Goal: Task Accomplishment & Management: Use online tool/utility

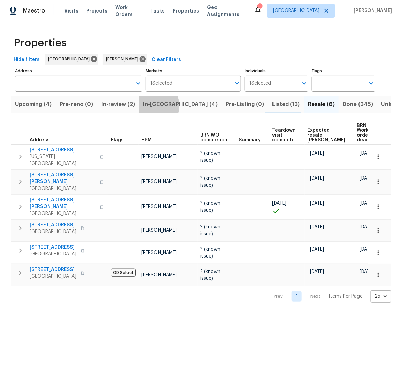
click at [154, 106] on span "In-reno (4)" at bounding box center [180, 104] width 75 height 9
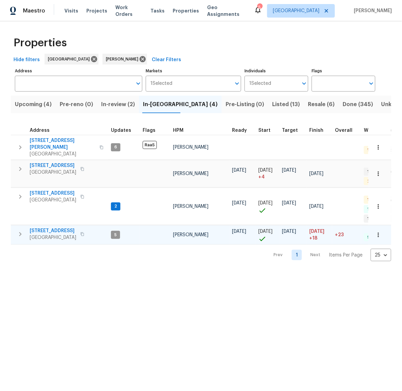
click at [56, 227] on span "3530 Glowing Horizon Rd" at bounding box center [53, 230] width 47 height 7
click at [45, 162] on span "6719 Trimstone Dr" at bounding box center [53, 165] width 47 height 7
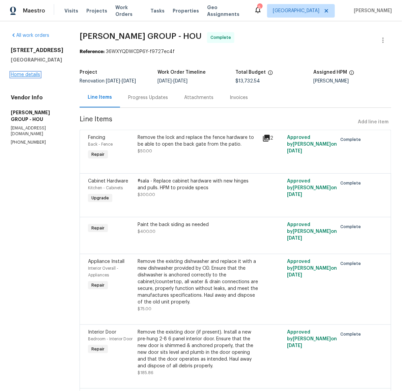
click at [19, 77] on link "Home details" at bounding box center [25, 74] width 29 height 5
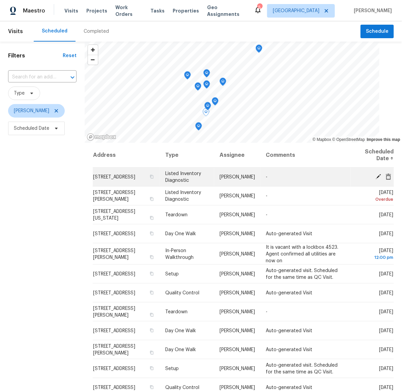
click at [376, 176] on icon at bounding box center [378, 176] width 5 height 5
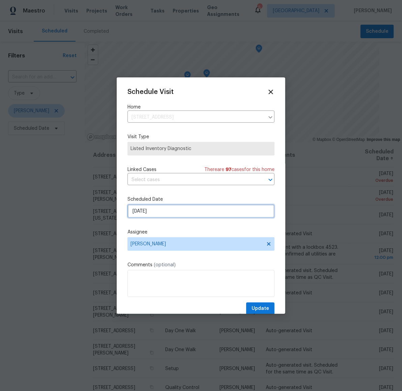
click at [164, 210] on input "[DATE]" at bounding box center [201, 211] width 147 height 14
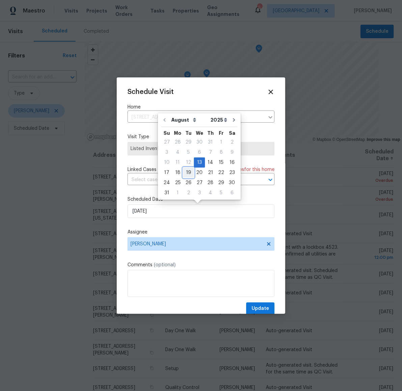
click at [187, 173] on div "19" at bounding box center [188, 172] width 11 height 9
type input "[DATE]"
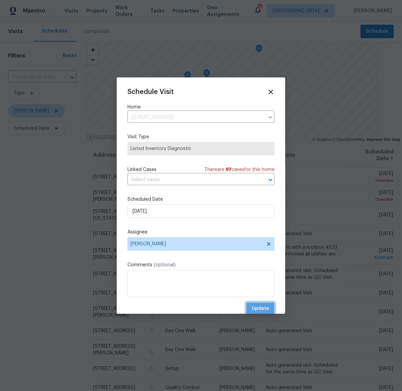
click at [261, 305] on span "Update" at bounding box center [261, 308] width 18 height 8
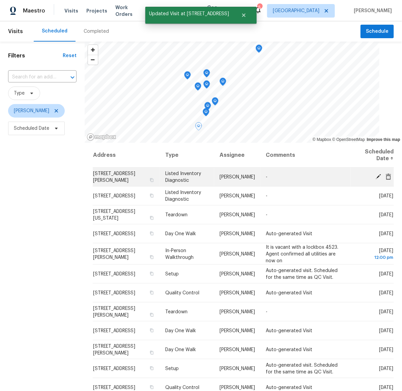
click at [376, 175] on icon at bounding box center [378, 176] width 5 height 5
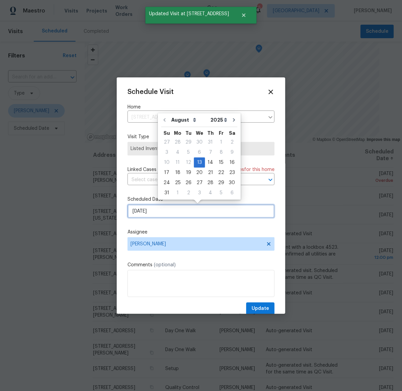
click at [155, 210] on input "[DATE]" at bounding box center [201, 211] width 147 height 14
click at [187, 168] on div "19" at bounding box center [188, 172] width 11 height 9
type input "[DATE]"
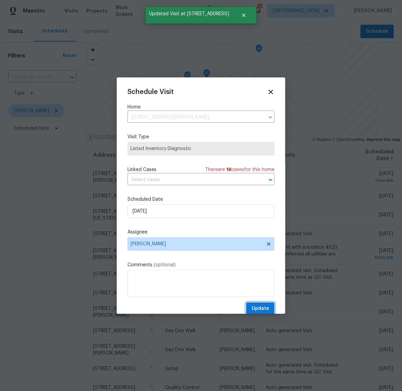
click at [254, 308] on span "Update" at bounding box center [261, 308] width 18 height 8
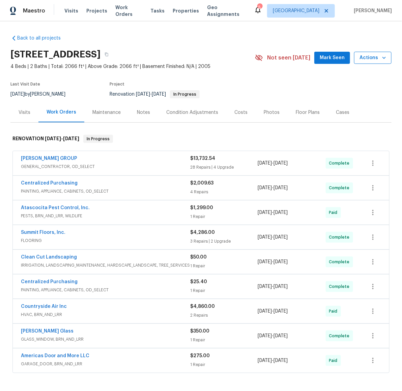
click at [362, 57] on span "Actions" at bounding box center [373, 58] width 27 height 8
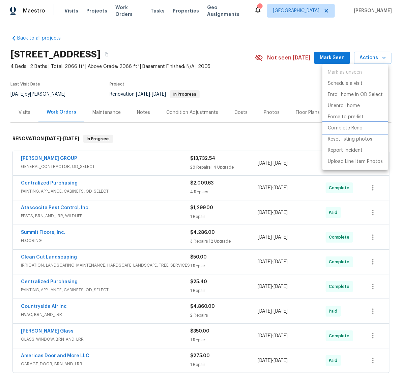
click at [343, 126] on p "Complete Reno" at bounding box center [345, 128] width 35 height 7
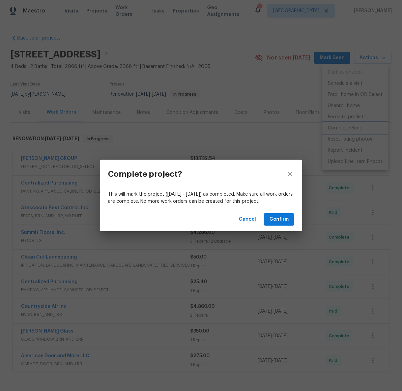
click at [299, 94] on div "Complete project? This will mark the project ([DATE] - [DATE]) as completed. Ma…" at bounding box center [201, 195] width 402 height 391
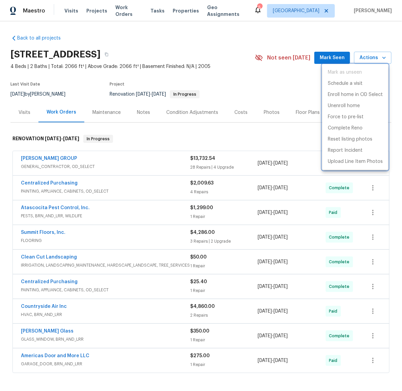
click at [297, 128] on div at bounding box center [201, 195] width 402 height 391
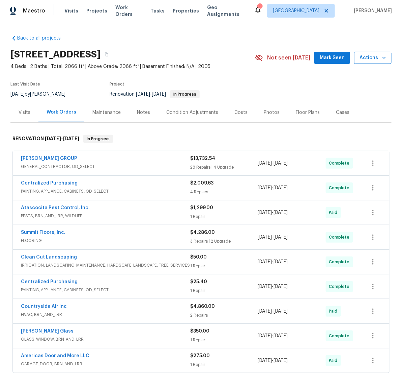
click at [360, 59] on span "Actions" at bounding box center [373, 58] width 27 height 8
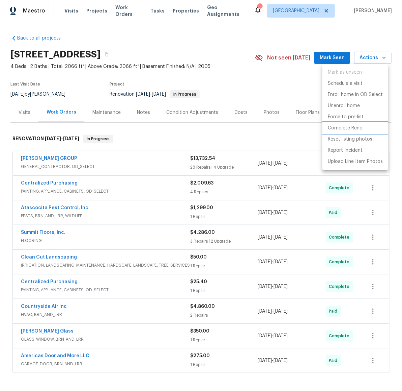
click at [342, 125] on p "Complete Reno" at bounding box center [345, 128] width 35 height 7
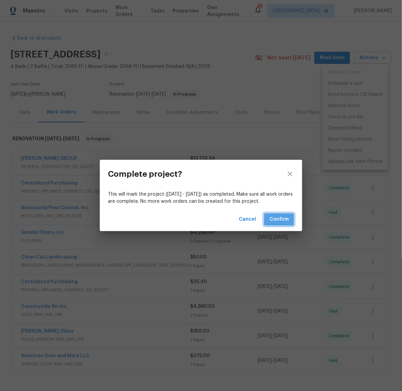
click at [277, 216] on span "Confirm" at bounding box center [279, 219] width 19 height 8
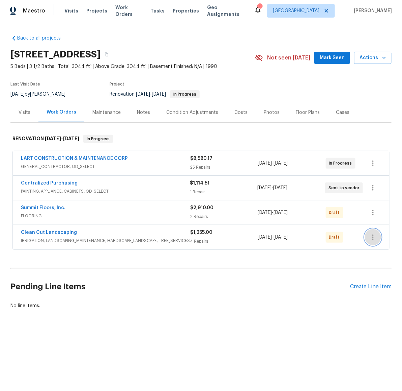
click at [373, 240] on icon "button" at bounding box center [373, 237] width 8 height 8
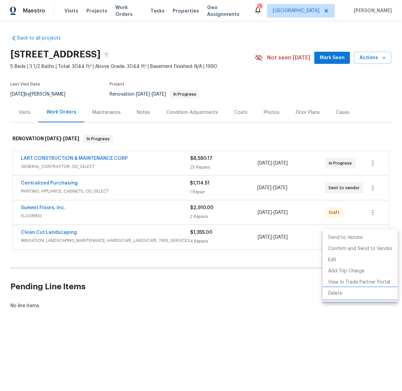
click at [336, 291] on li "Delete" at bounding box center [360, 293] width 75 height 11
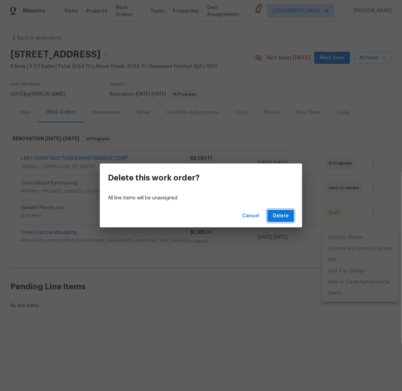
click at [283, 217] on span "Delete" at bounding box center [281, 216] width 16 height 8
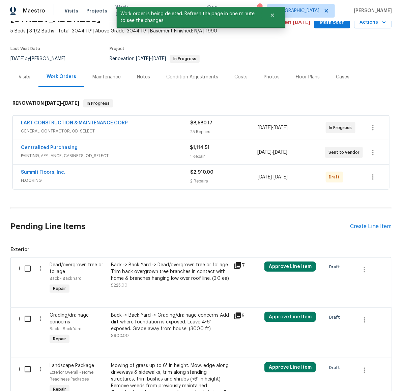
scroll to position [126, 0]
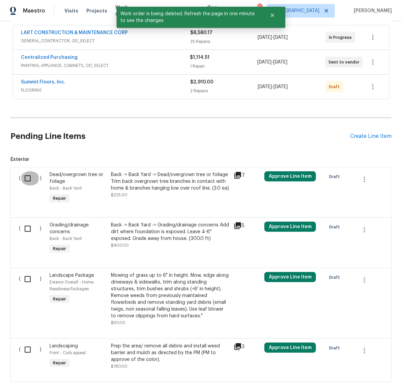
click at [25, 180] on input "checkbox" at bounding box center [30, 178] width 19 height 14
checkbox input "true"
click at [25, 230] on input "checkbox" at bounding box center [30, 228] width 19 height 14
checkbox input "true"
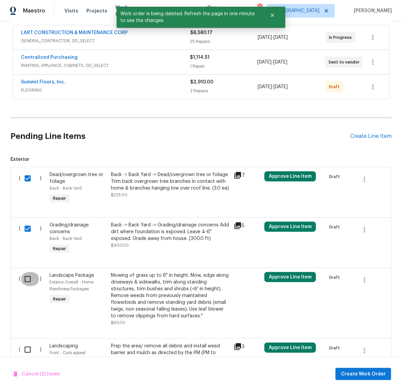
click at [25, 280] on input "checkbox" at bounding box center [30, 279] width 19 height 14
checkbox input "true"
click at [23, 350] on input "checkbox" at bounding box center [30, 349] width 19 height 14
checkbox input "true"
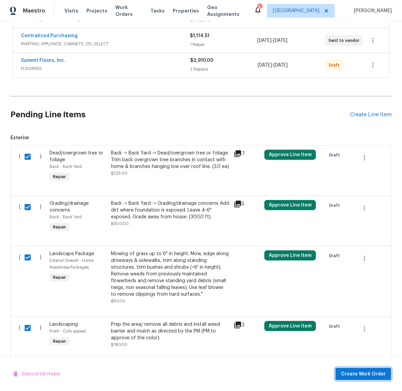
click at [358, 371] on span "Create Work Order" at bounding box center [363, 374] width 45 height 8
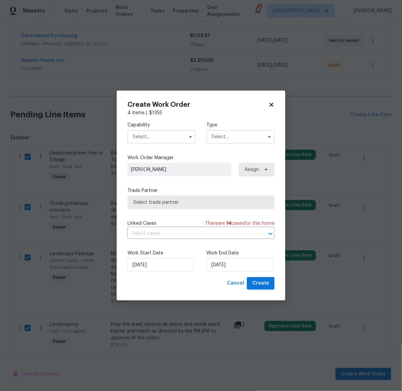
click at [155, 136] on input "text" at bounding box center [162, 137] width 68 height 14
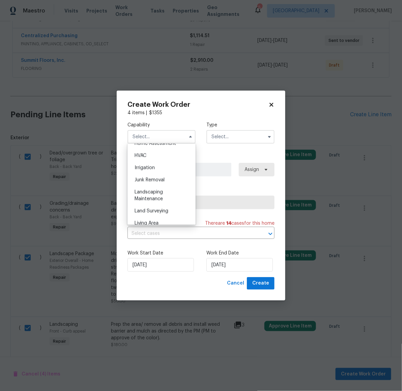
scroll to position [409, 0]
click at [148, 196] on span "Landscaping Maintenance" at bounding box center [149, 189] width 28 height 11
type input "Landscaping Maintenance"
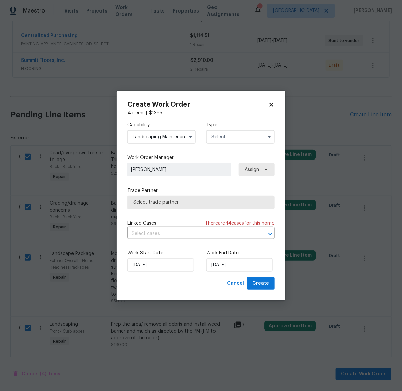
click at [244, 136] on input "text" at bounding box center [241, 137] width 68 height 14
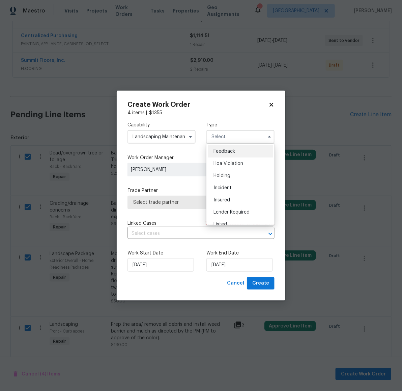
scroll to position [153, 0]
click at [228, 170] on div "Renovation" at bounding box center [240, 168] width 65 height 12
type input "Renovation"
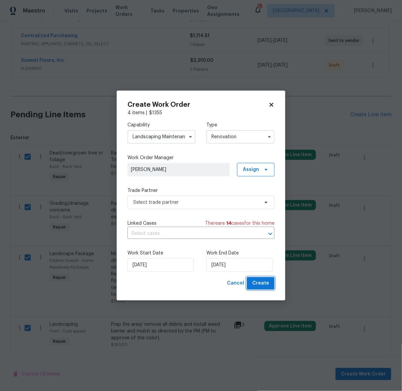
click at [265, 286] on span "Create" at bounding box center [261, 283] width 17 height 8
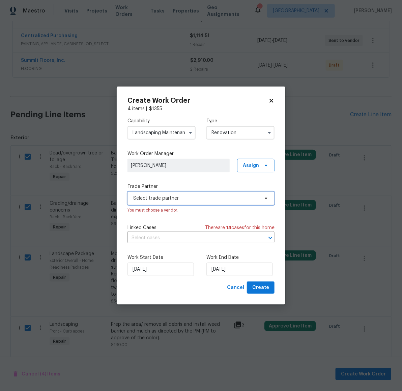
click at [198, 203] on span "Select trade partner" at bounding box center [201, 198] width 147 height 14
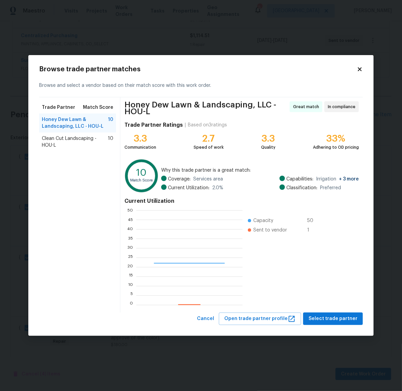
scroll to position [88, 100]
click at [338, 321] on span "Select trade partner" at bounding box center [333, 318] width 49 height 8
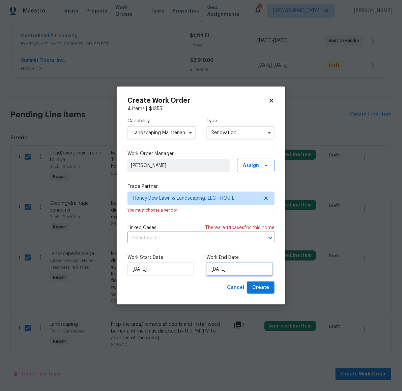
click at [222, 271] on input "8/18/2025" at bounding box center [240, 269] width 67 height 14
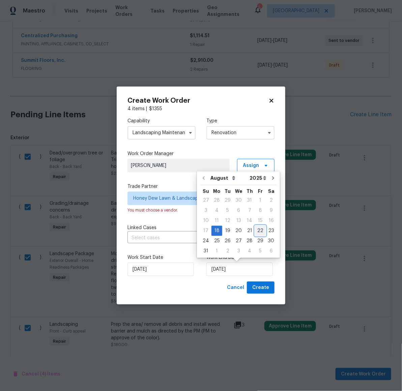
click at [256, 233] on div "22" at bounding box center [260, 230] width 11 height 9
type input "8/22/2025"
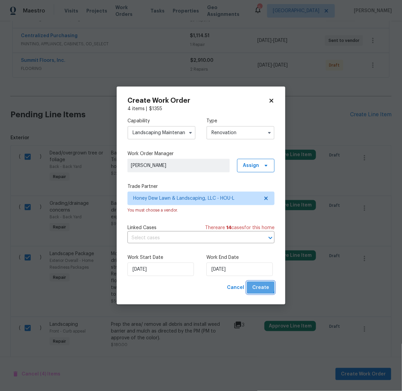
click at [255, 285] on span "Create" at bounding box center [261, 287] width 17 height 8
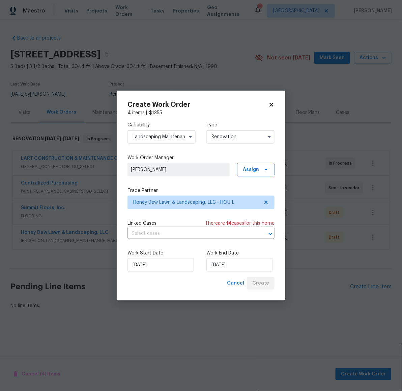
scroll to position [0, 0]
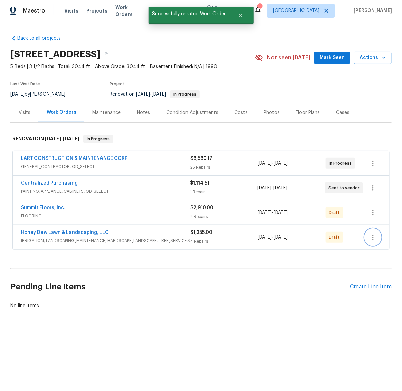
click at [372, 240] on icon "button" at bounding box center [373, 237] width 8 height 8
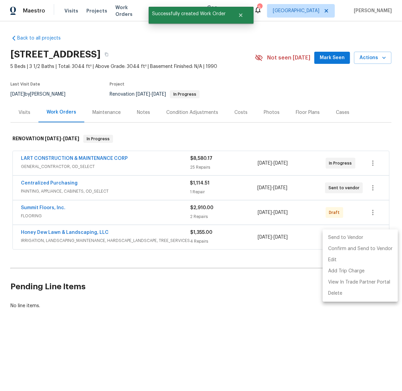
click at [337, 237] on li "Send to Vendor" at bounding box center [360, 237] width 75 height 11
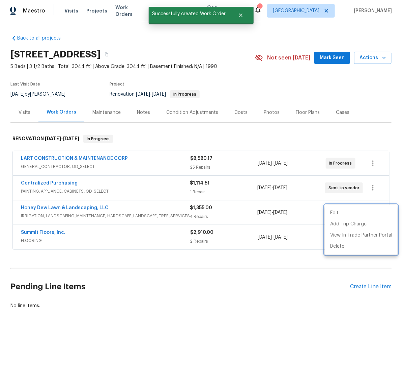
click at [209, 298] on div at bounding box center [201, 195] width 402 height 391
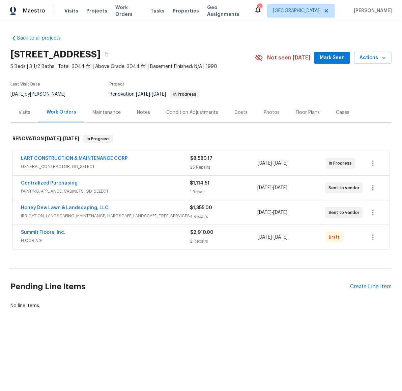
click at [265, 310] on div "Back to all projects 6719 Trimstone Dr, Pasadena, TX 77505 5 Beds | 3 1/2 Baths…" at bounding box center [201, 171] width 382 height 285
